Goal: Information Seeking & Learning: Find specific fact

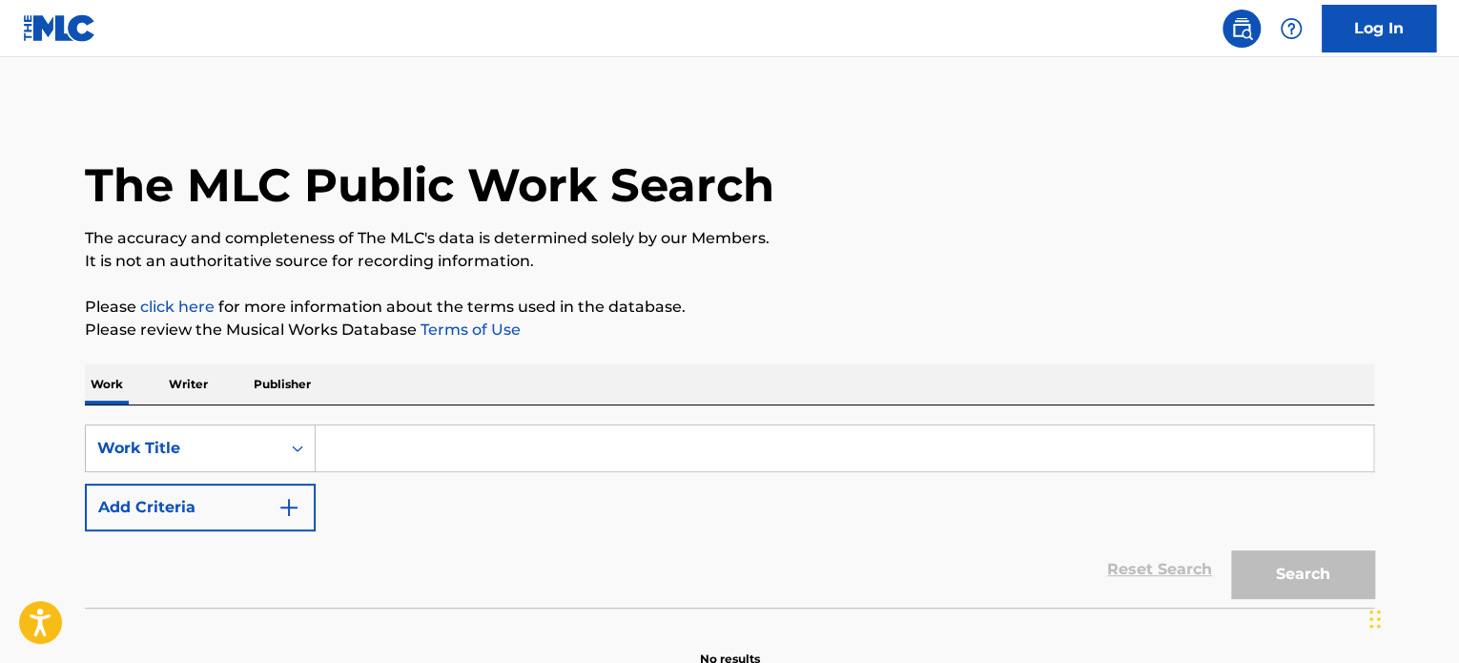
drag, startPoint x: 0, startPoint y: 0, endPoint x: 429, endPoint y: 453, distance: 624.1
click at [429, 453] on input "Search Form" at bounding box center [845, 448] width 1058 height 46
paste input "CHAINS & WHIPS"
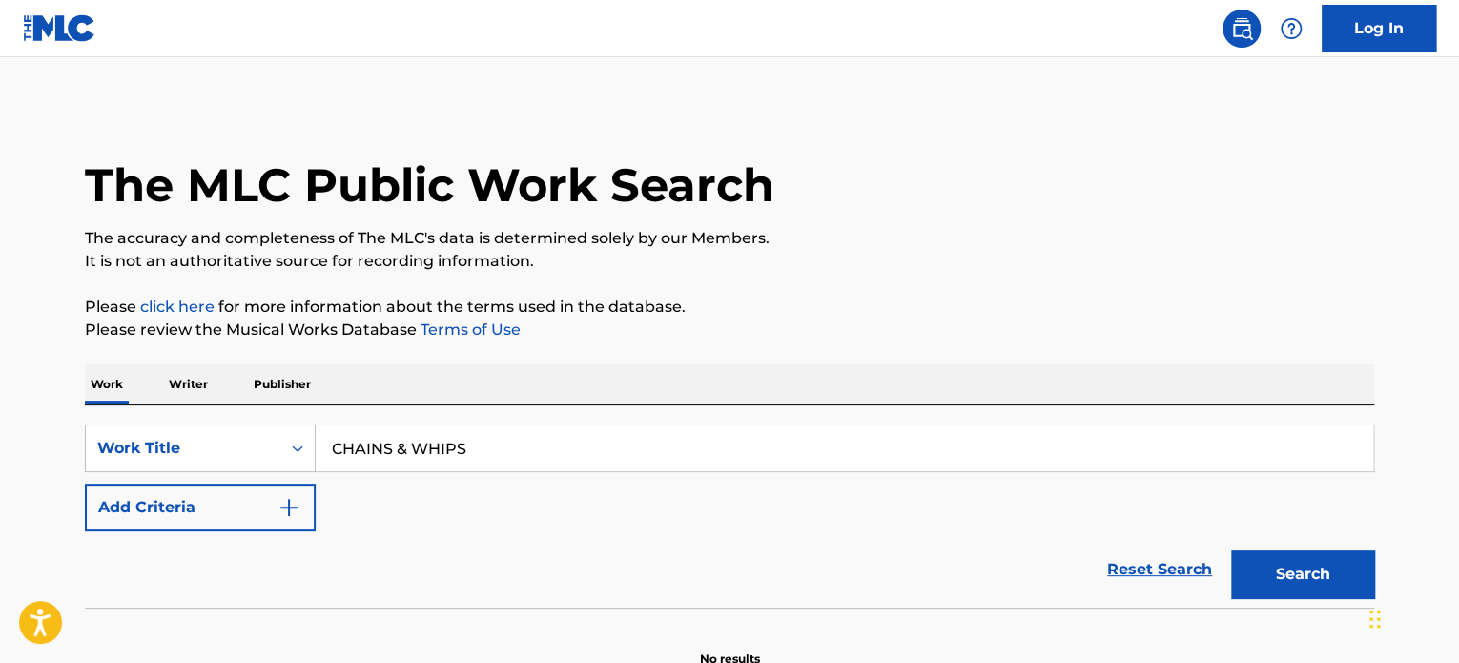
type input "CHAINS & WHIPS"
click at [299, 498] on img "Search Form" at bounding box center [289, 507] width 23 height 23
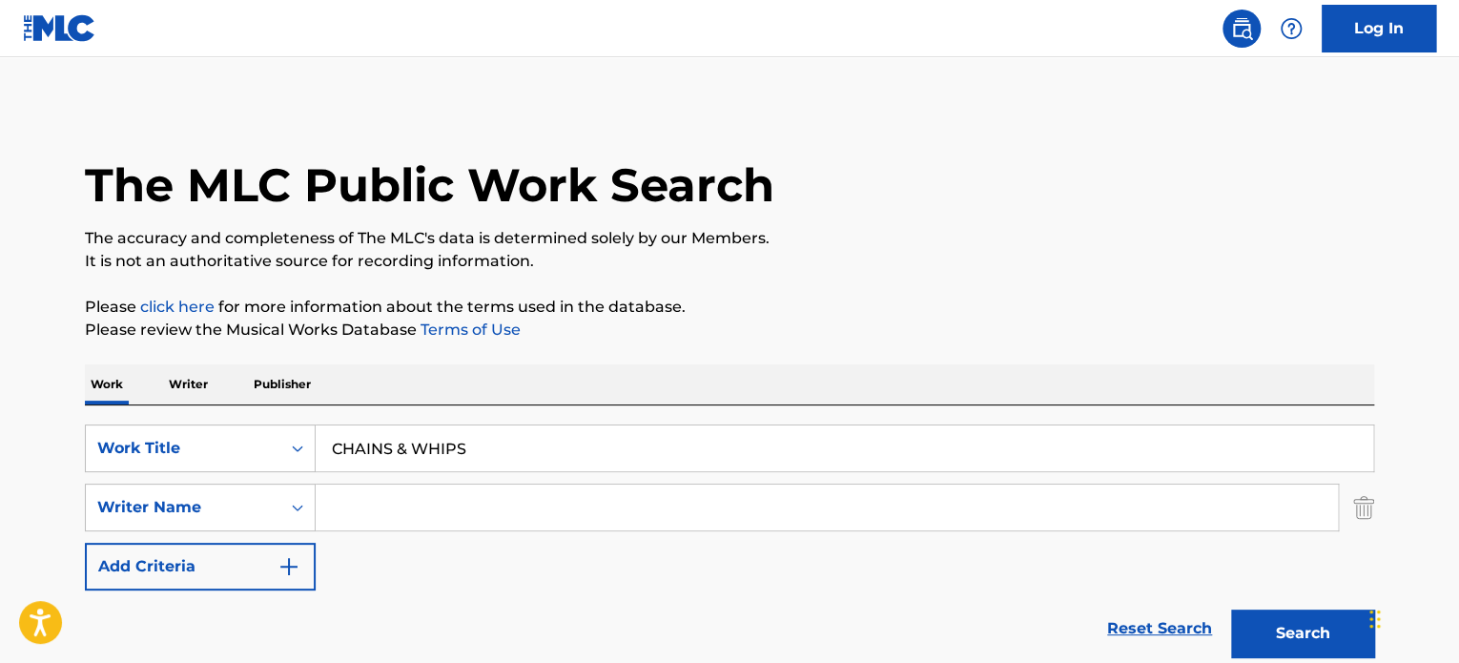
drag, startPoint x: 511, startPoint y: 480, endPoint x: 546, endPoint y: 496, distance: 38.0
click at [546, 496] on div "SearchWithCriteria9221461d-022d-4924-9306-0916432c7093 Work Title CHAINS & WHIP…" at bounding box center [730, 507] width 1290 height 166
click at [546, 496] on input "Search Form" at bounding box center [827, 508] width 1023 height 46
paste input "[PERSON_NAME]"
type input "[PERSON_NAME]"
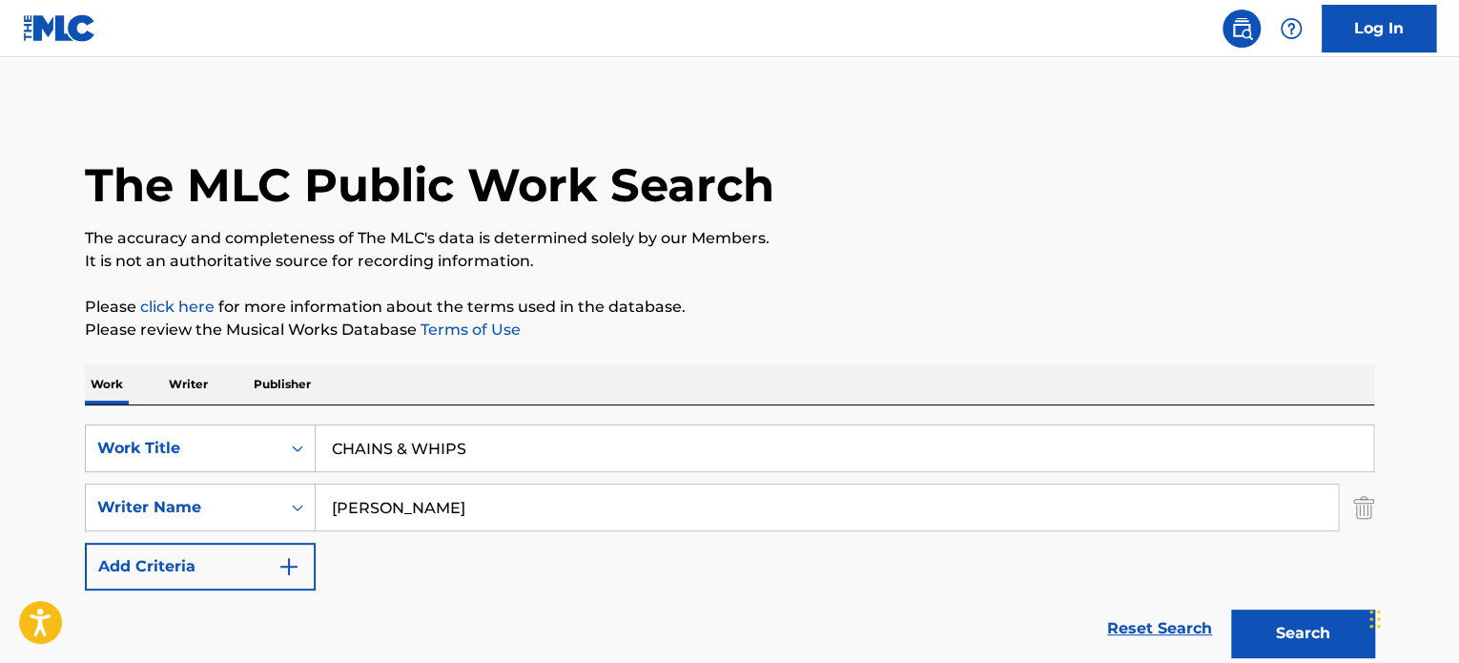
click at [1302, 635] on button "Search" at bounding box center [1302, 634] width 143 height 48
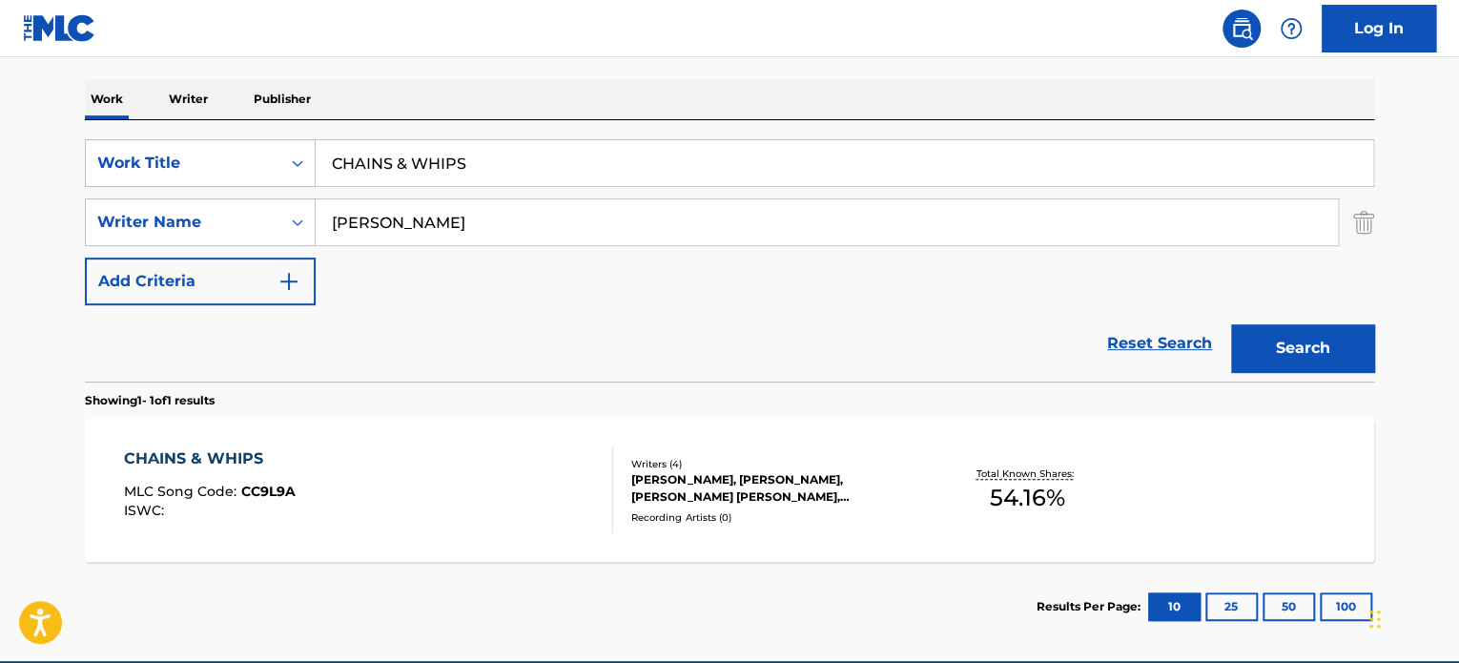
scroll to position [289, 0]
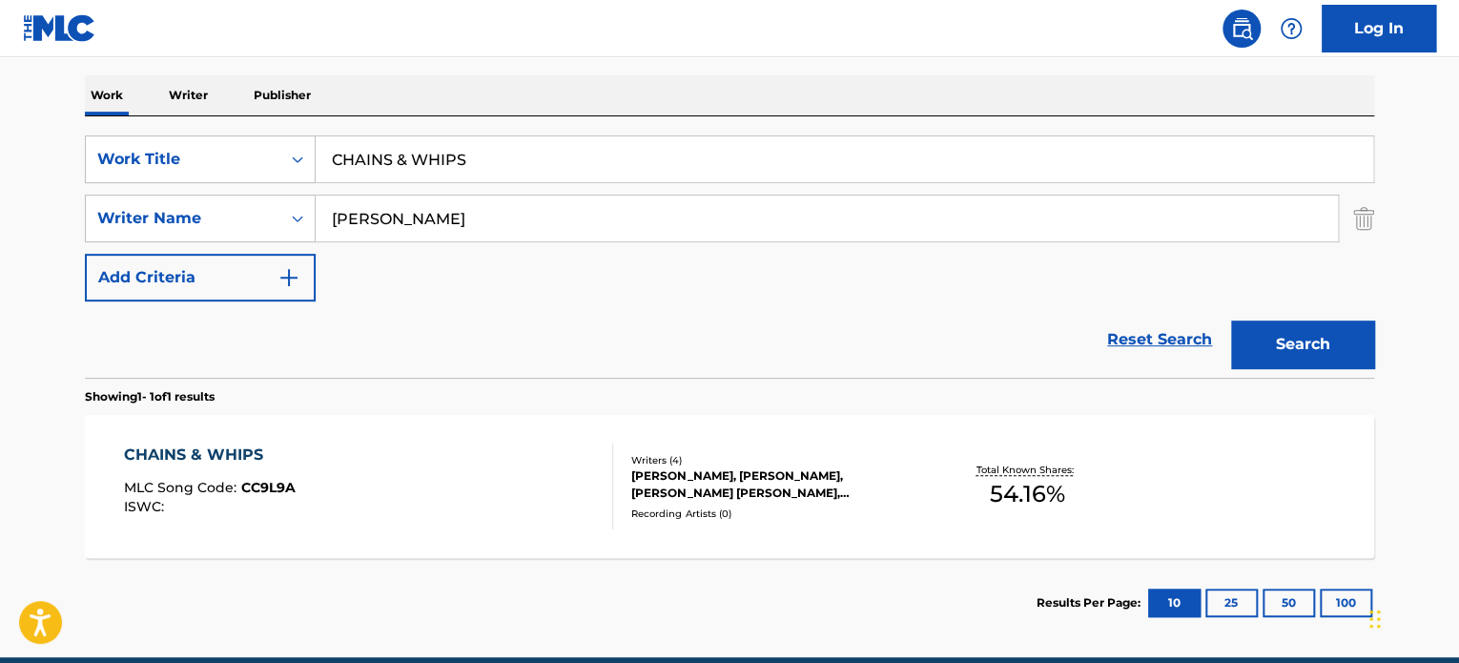
click at [619, 308] on div "Reset Search Search" at bounding box center [730, 339] width 1290 height 76
click at [292, 479] on div "CHAINS & WHIPS MLC Song Code : CC9L9A ISWC :" at bounding box center [210, 487] width 172 height 86
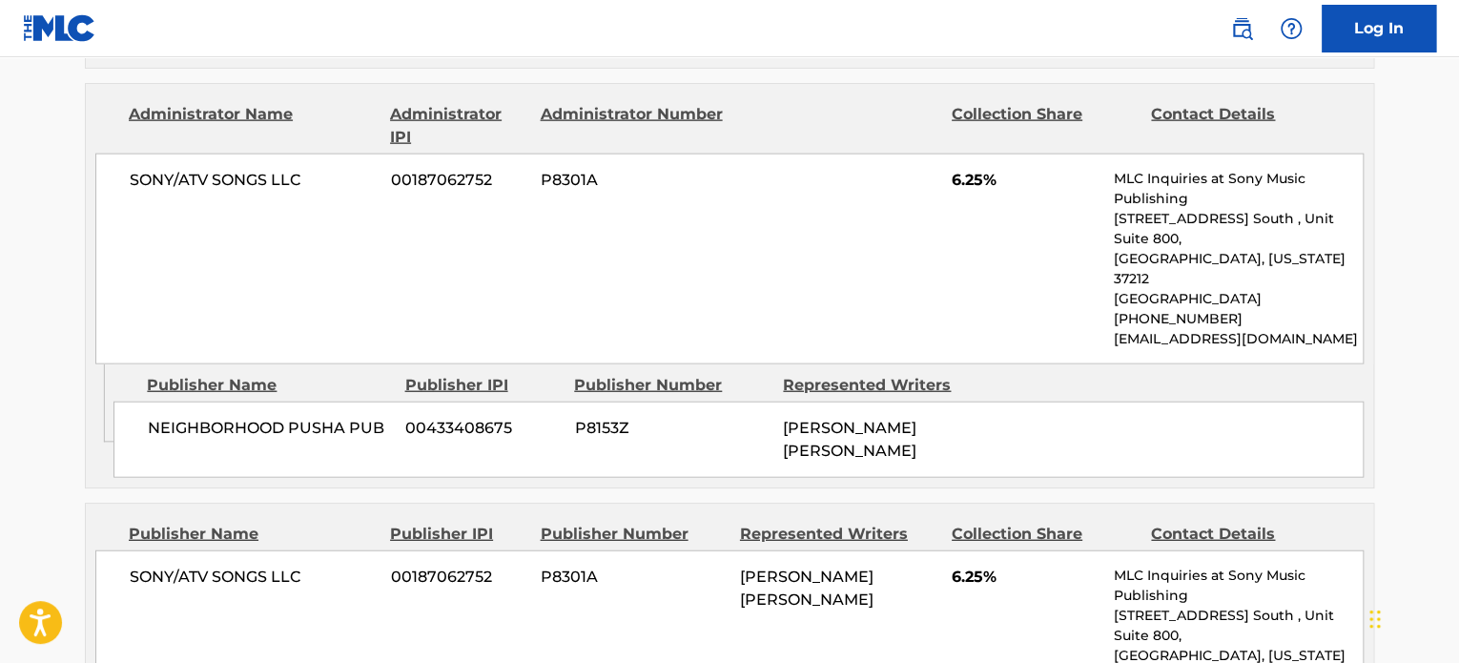
scroll to position [2251, 0]
